Goal: Use online tool/utility: Utilize a website feature to perform a specific function

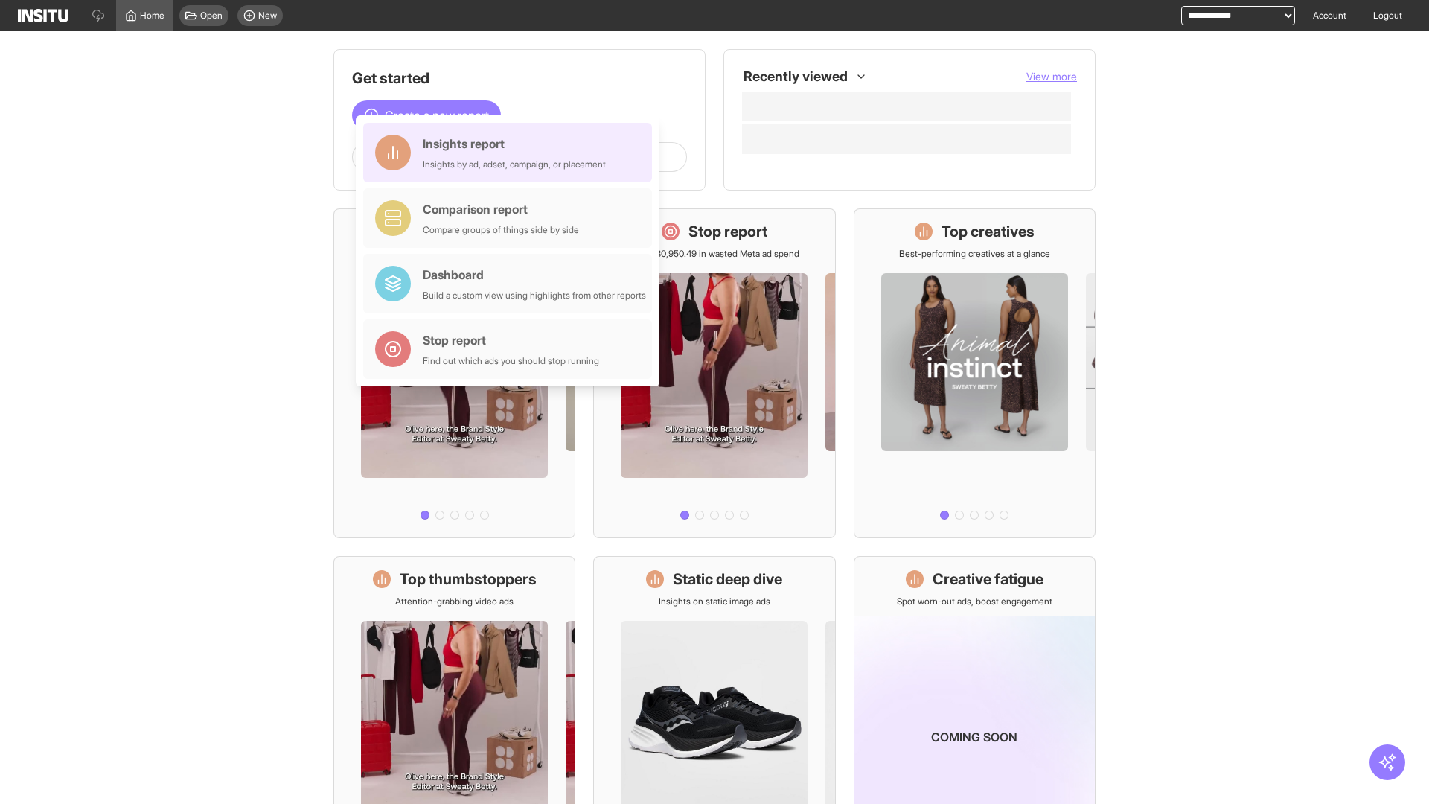
click at [511, 153] on div "Insights report Insights by ad, adset, campaign, or placement" at bounding box center [514, 153] width 183 height 36
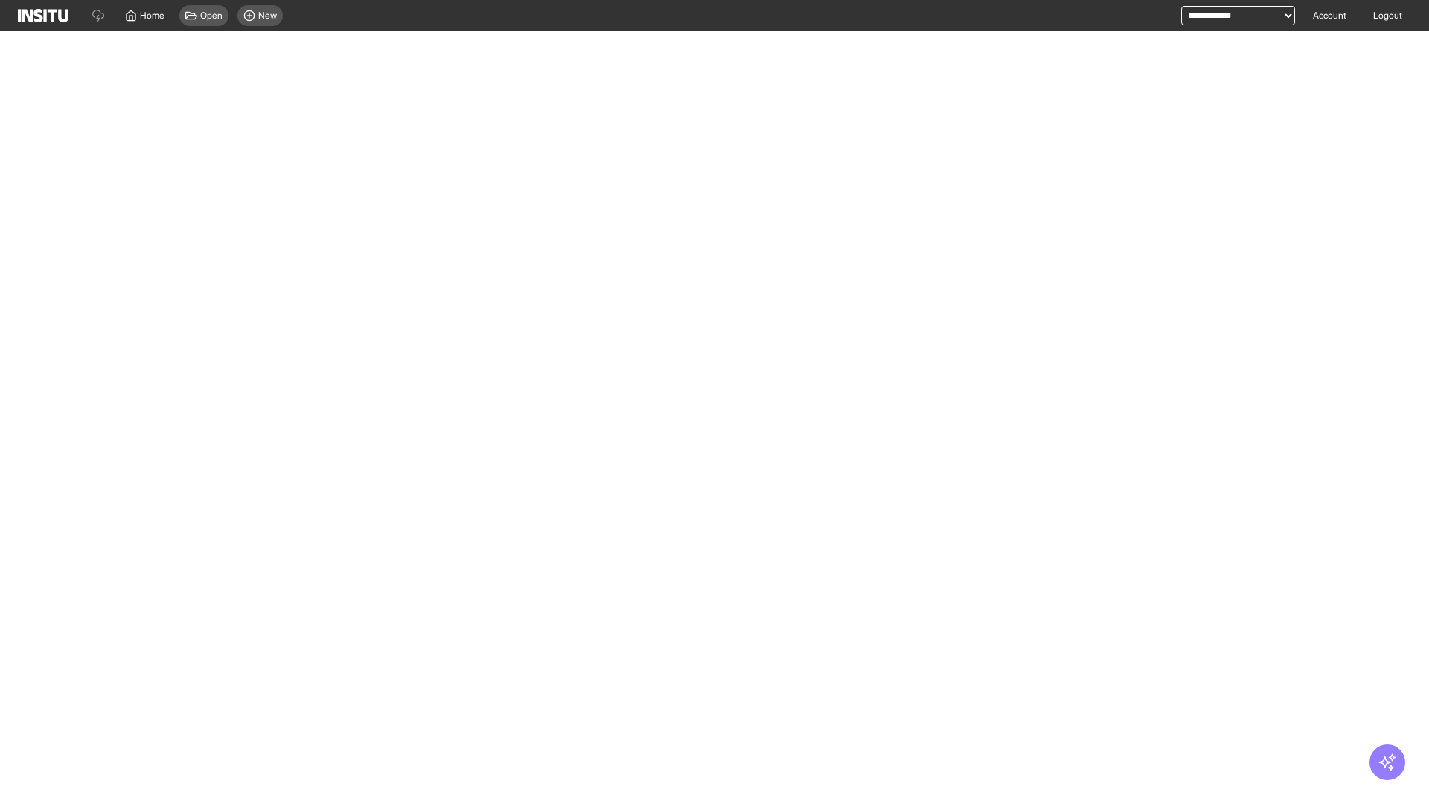
select select "**"
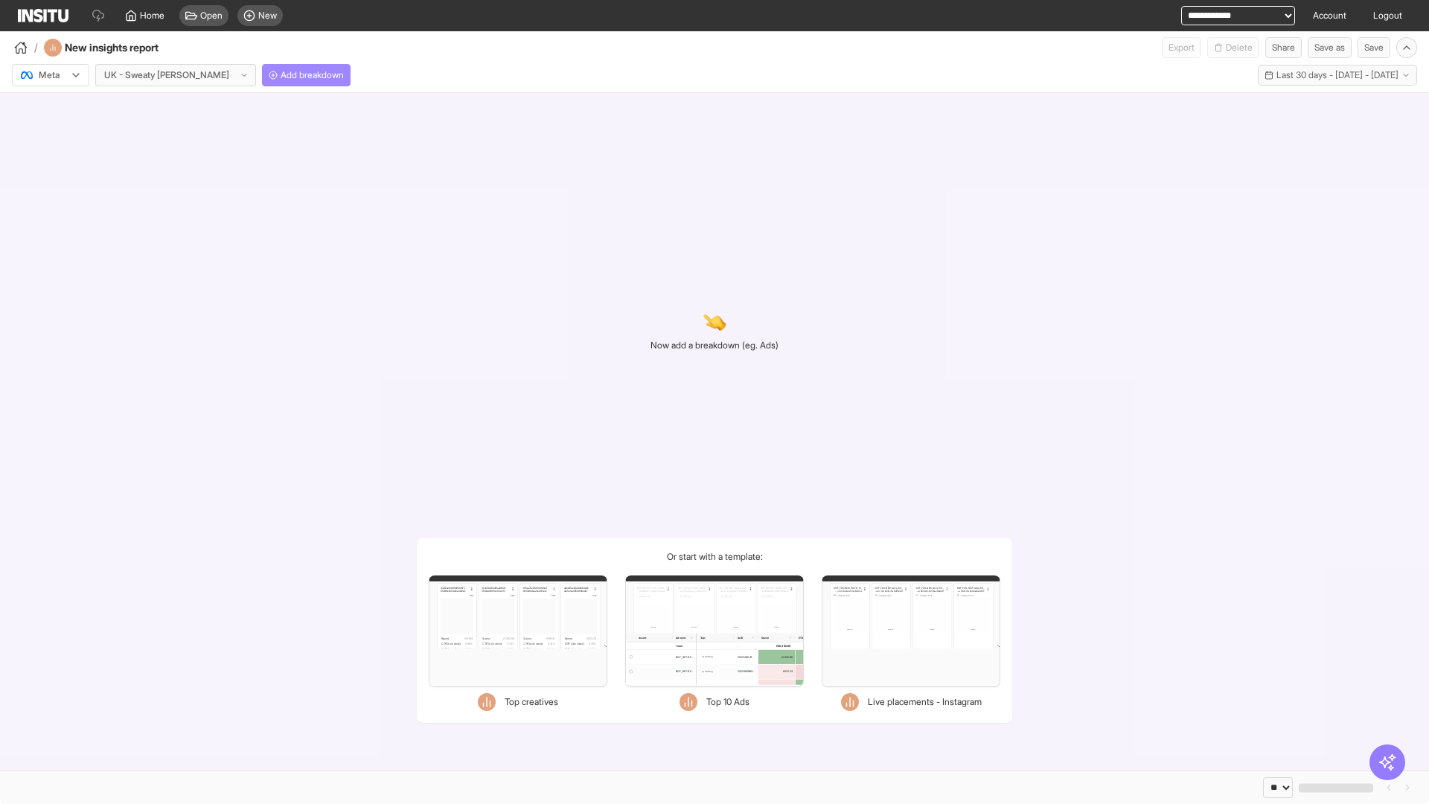
click at [280, 75] on span "Add breakdown" at bounding box center [311, 75] width 63 height 12
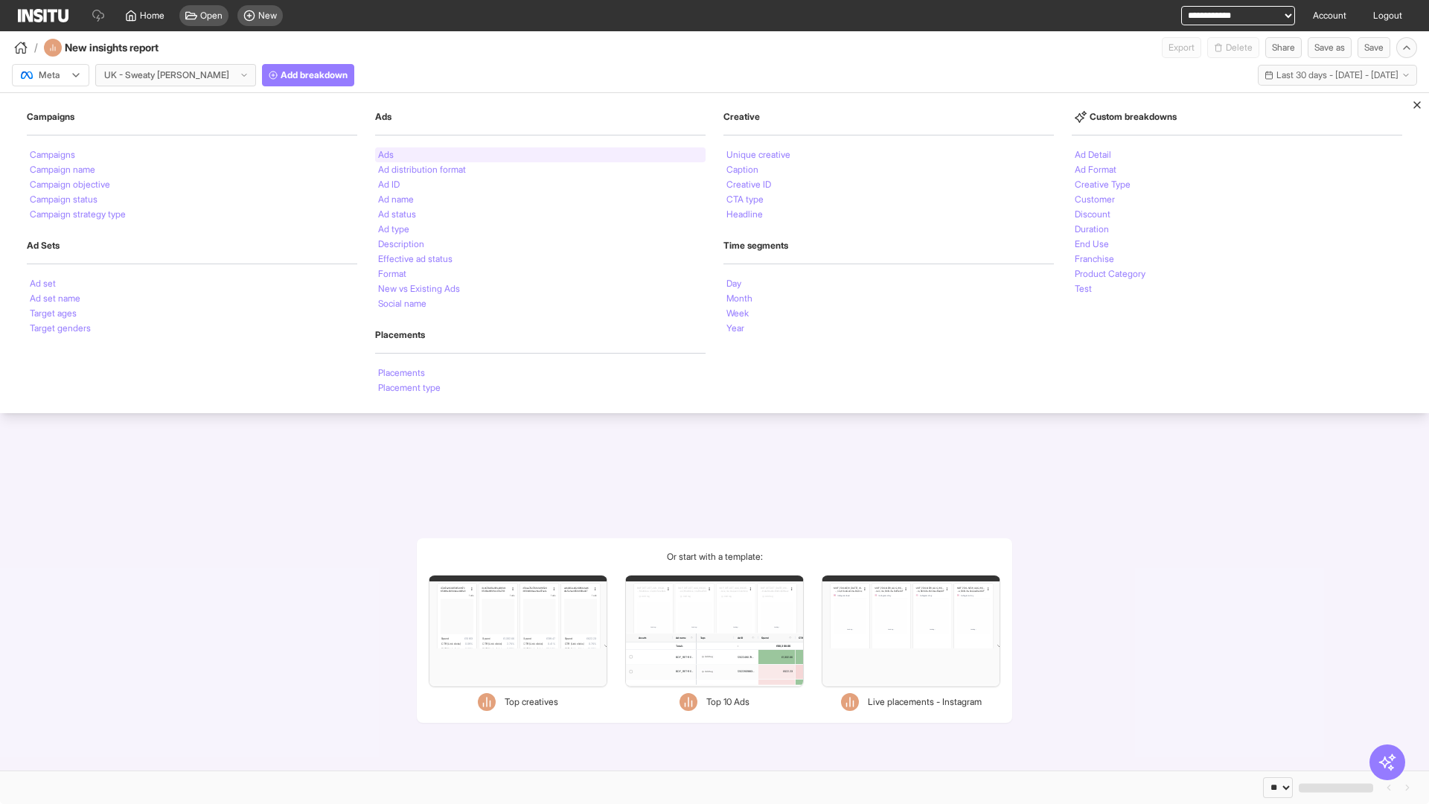
click at [385, 155] on li "Ads" at bounding box center [386, 154] width 16 height 9
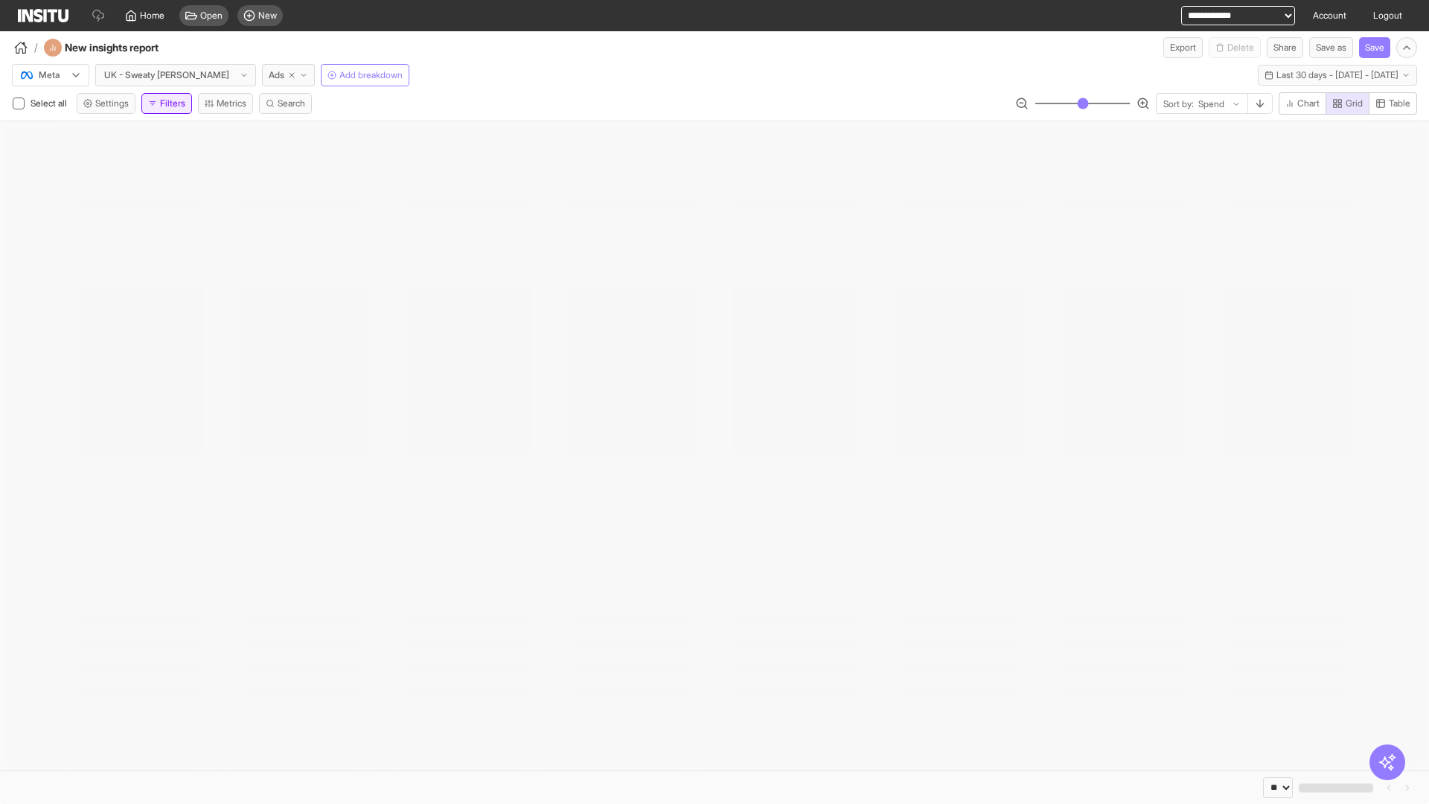
click at [170, 103] on button "Filters" at bounding box center [166, 103] width 51 height 21
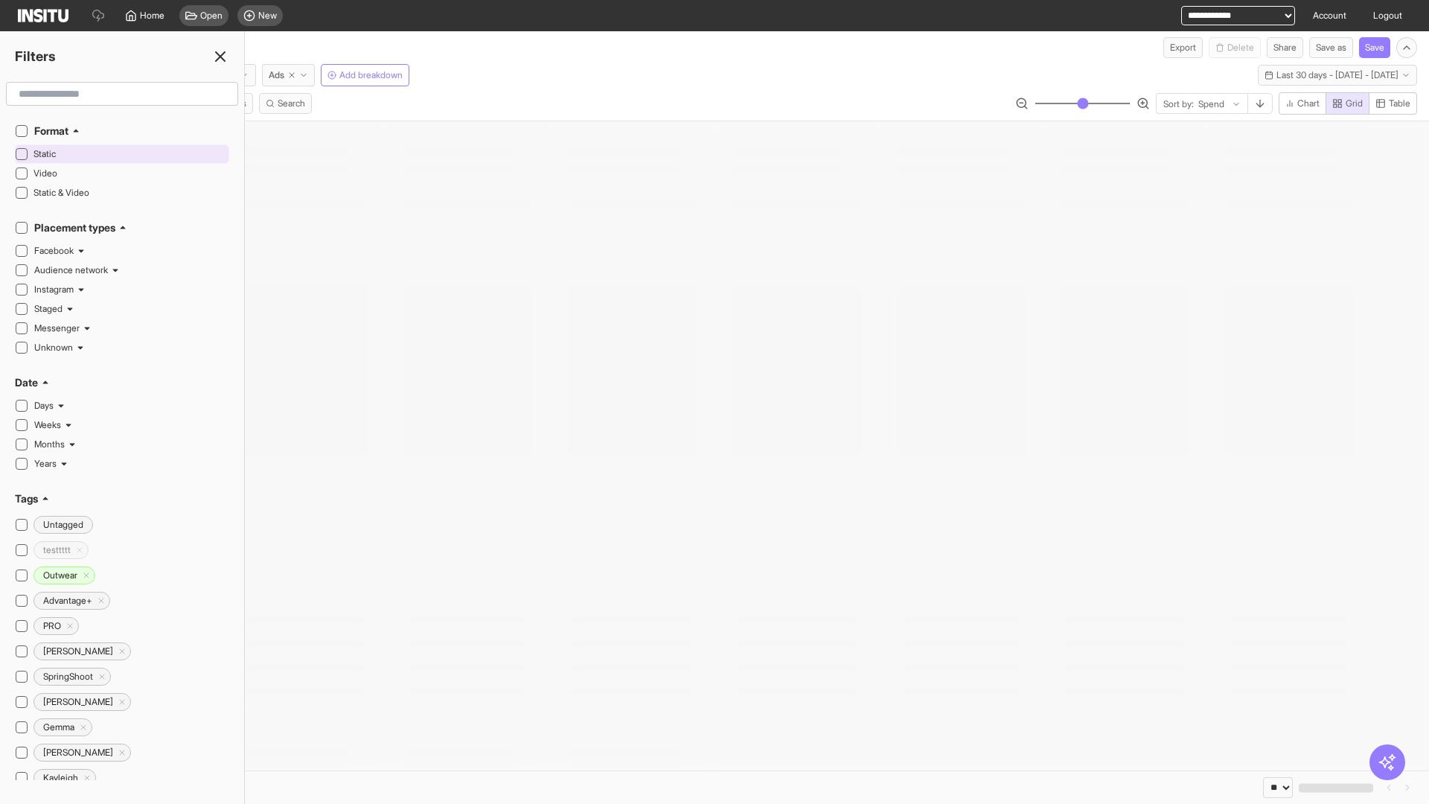
click at [129, 154] on span "Static" at bounding box center [129, 154] width 192 height 12
